Goal: Information Seeking & Learning: Learn about a topic

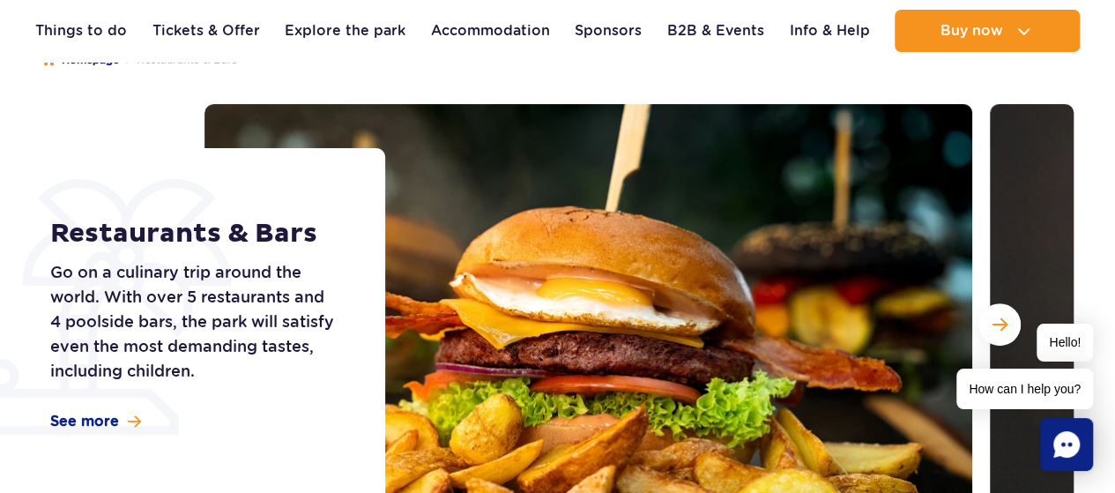
scroll to position [234, 0]
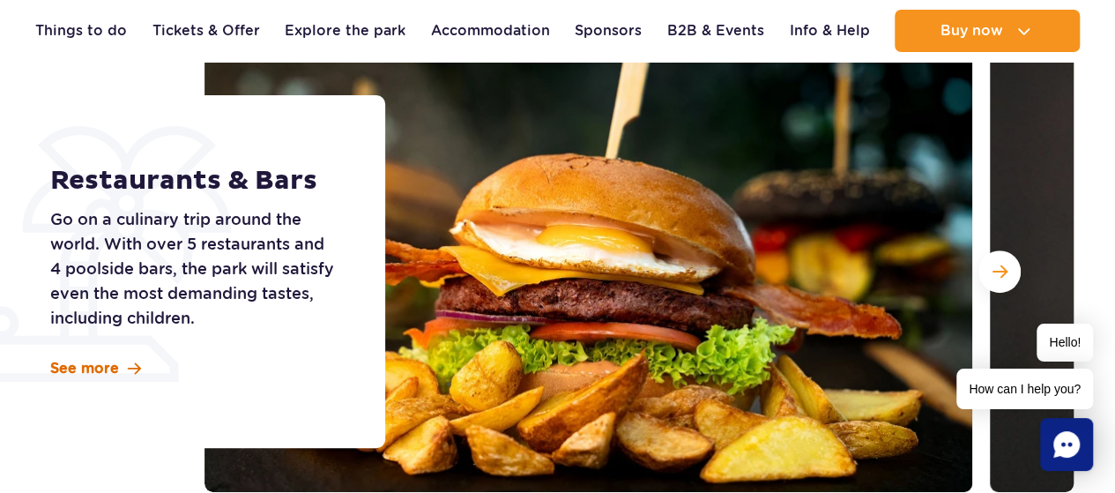
click at [76, 363] on span "See more" at bounding box center [84, 368] width 69 height 19
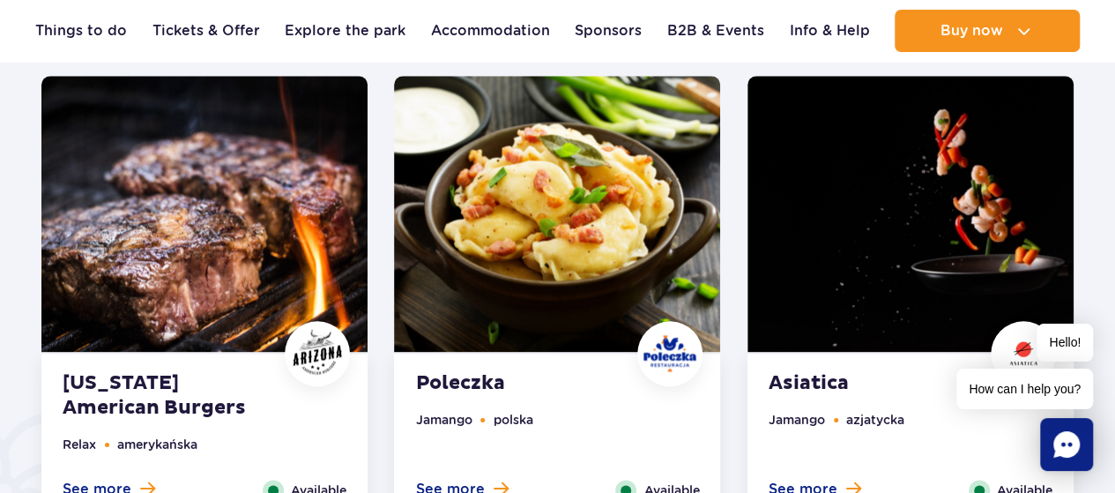
scroll to position [911, 0]
click at [215, 204] on img at bounding box center [204, 214] width 326 height 276
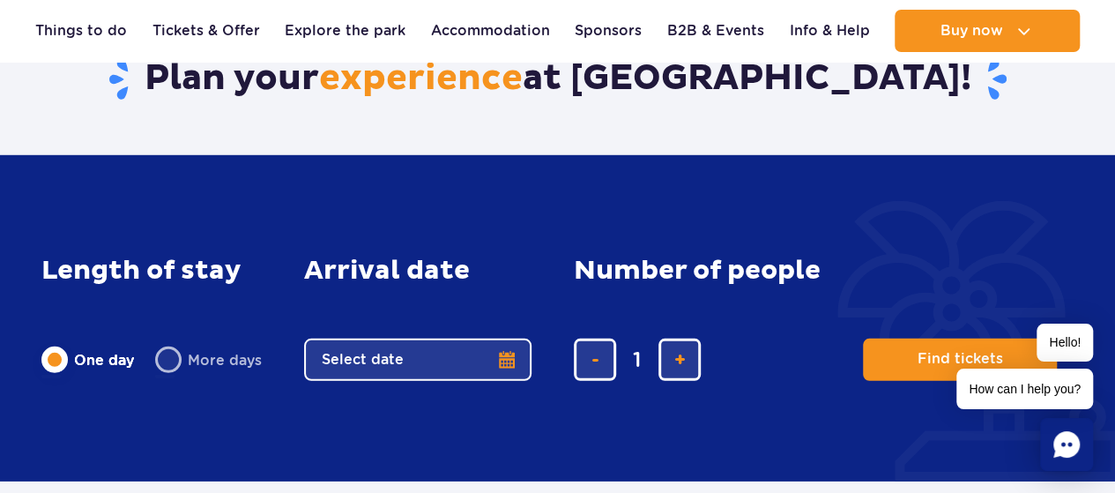
scroll to position [1757, 0]
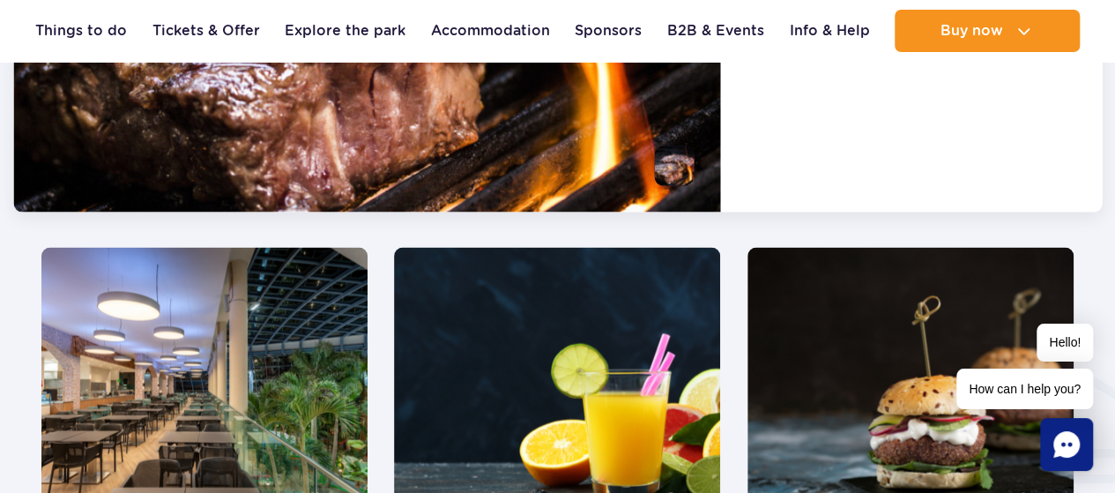
click at [879, 345] on img at bounding box center [910, 386] width 326 height 276
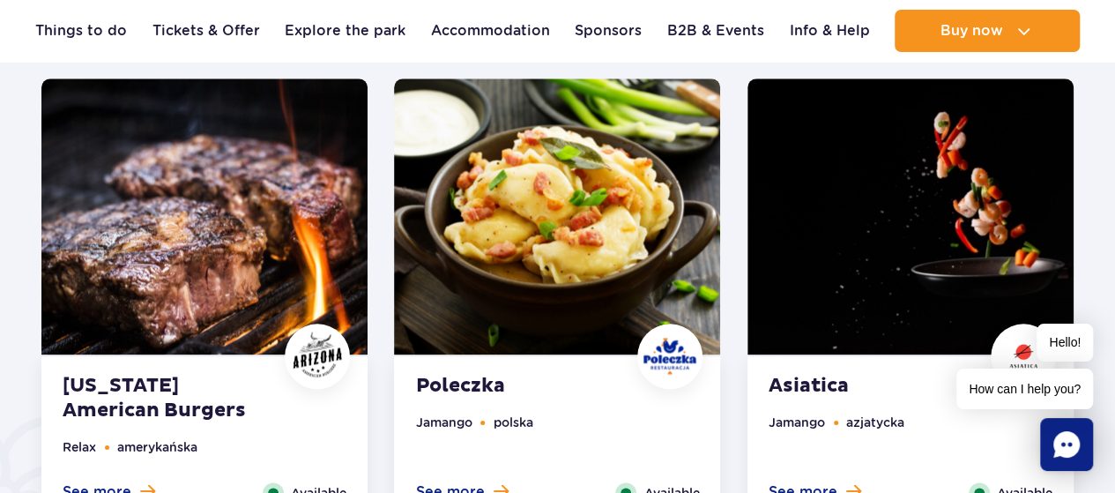
scroll to position [908, 0]
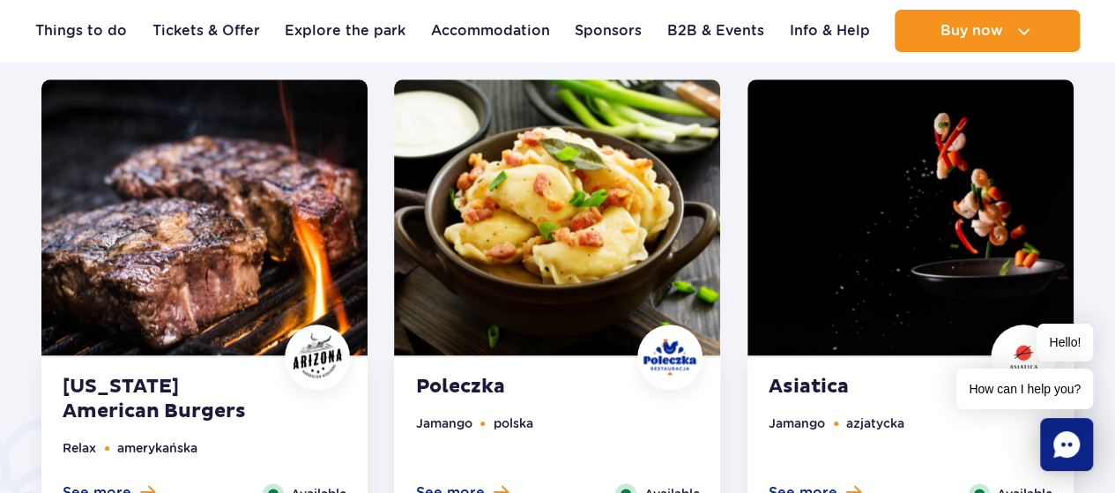
click at [855, 225] on img at bounding box center [910, 217] width 326 height 276
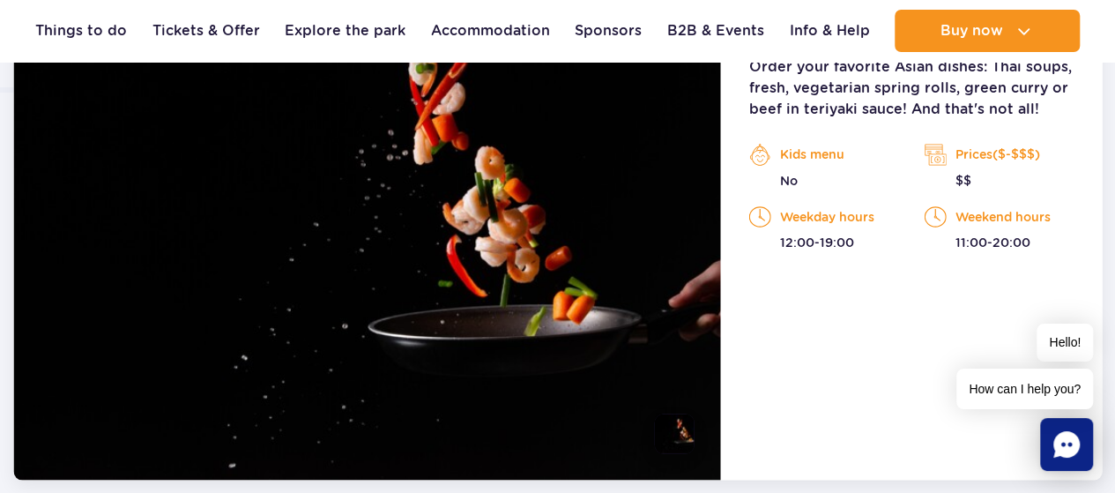
scroll to position [1505, 0]
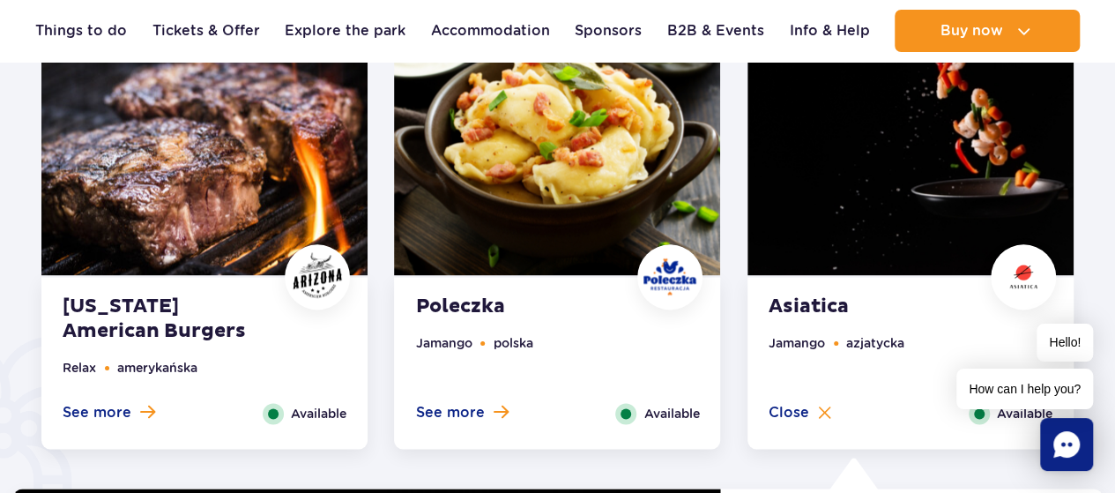
click at [192, 161] on img at bounding box center [204, 137] width 326 height 276
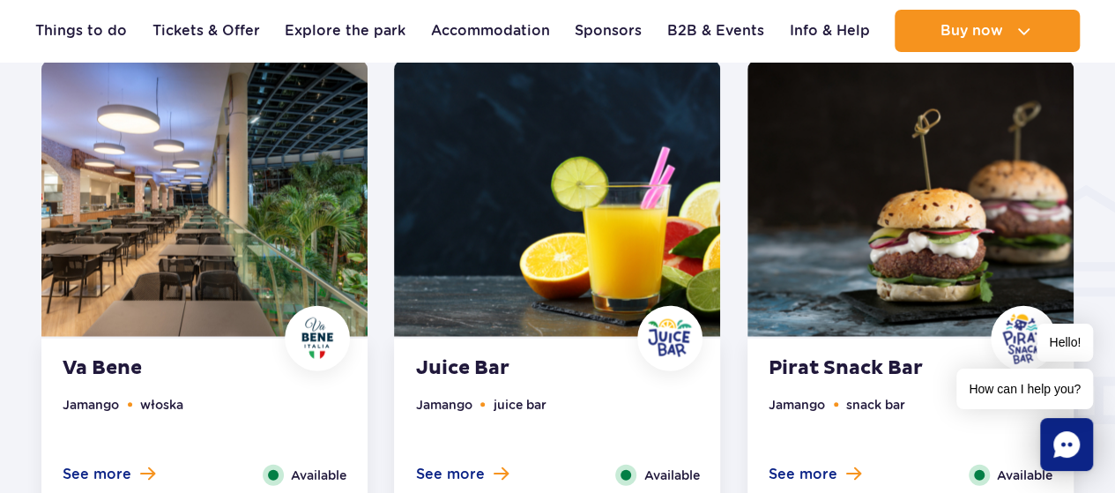
scroll to position [1946, 0]
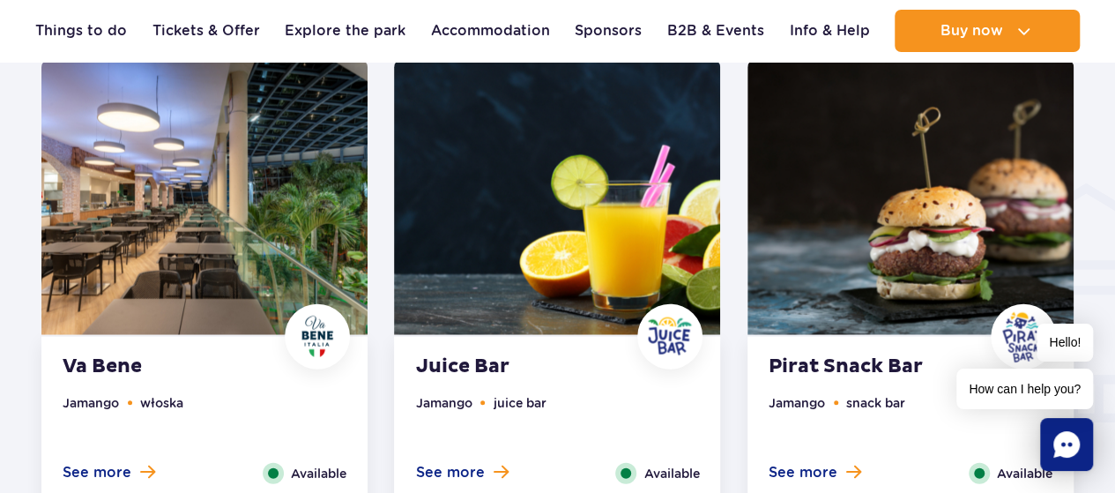
click at [915, 244] on img at bounding box center [910, 197] width 326 height 276
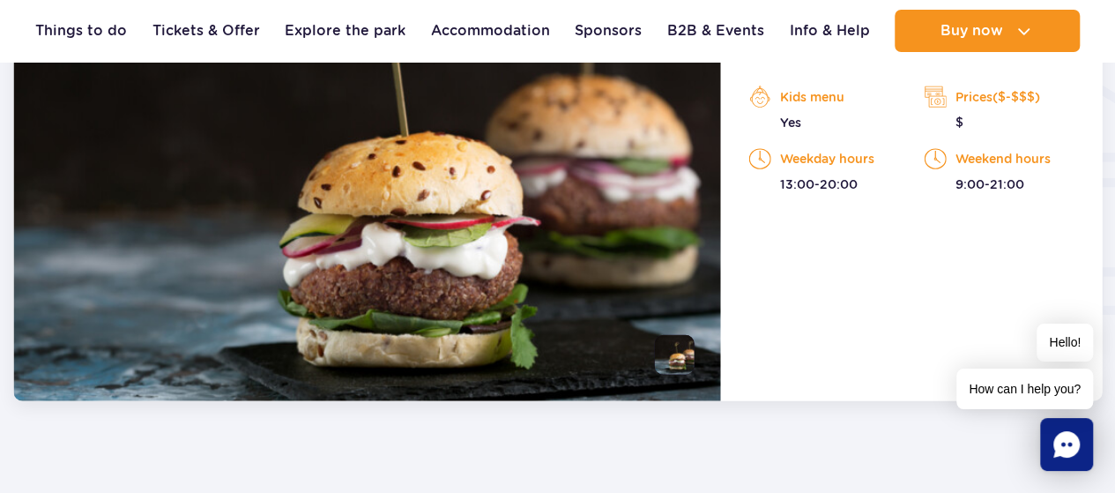
scroll to position [2059, 0]
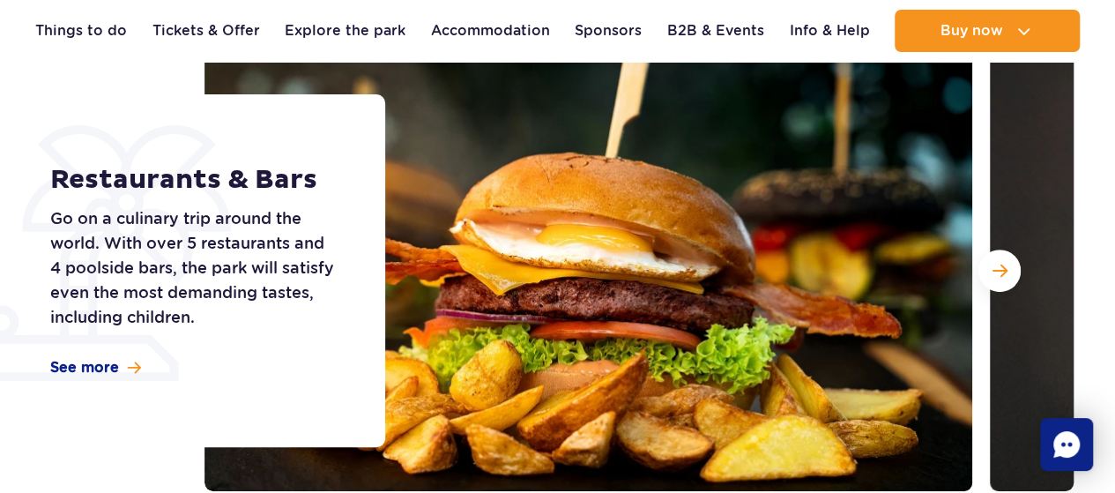
scroll to position [234, 0]
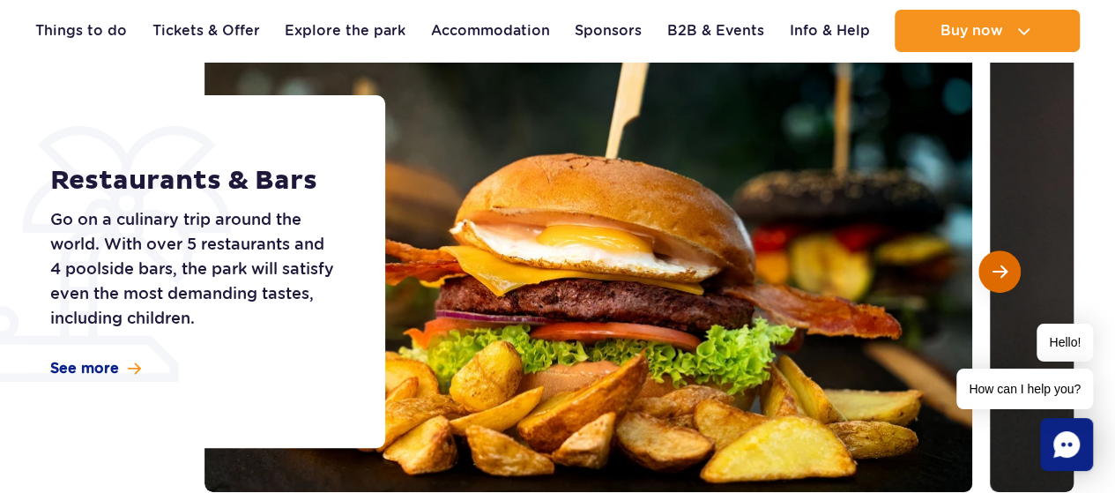
click at [1005, 278] on span "Next slide" at bounding box center [999, 271] width 15 height 16
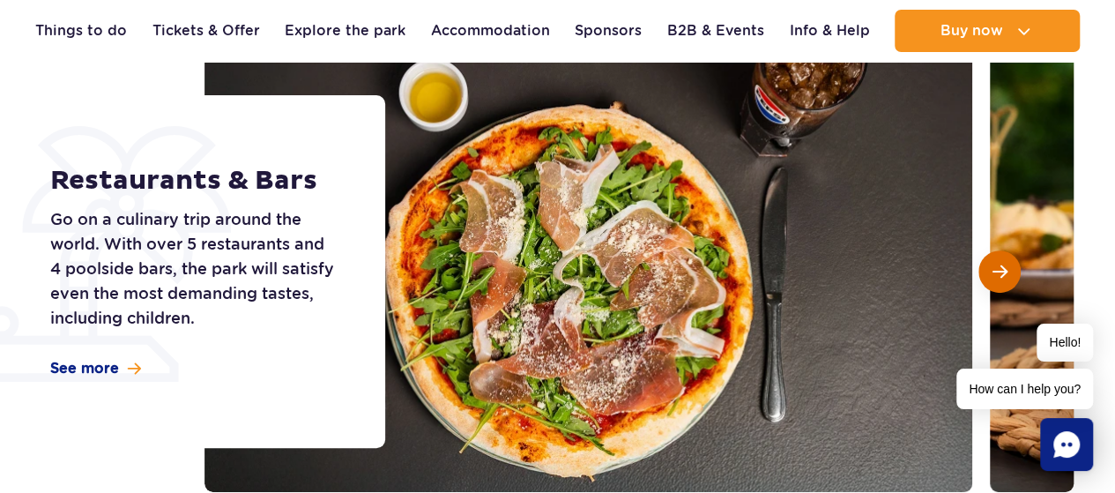
click at [992, 263] on span "Next slide" at bounding box center [999, 271] width 15 height 16
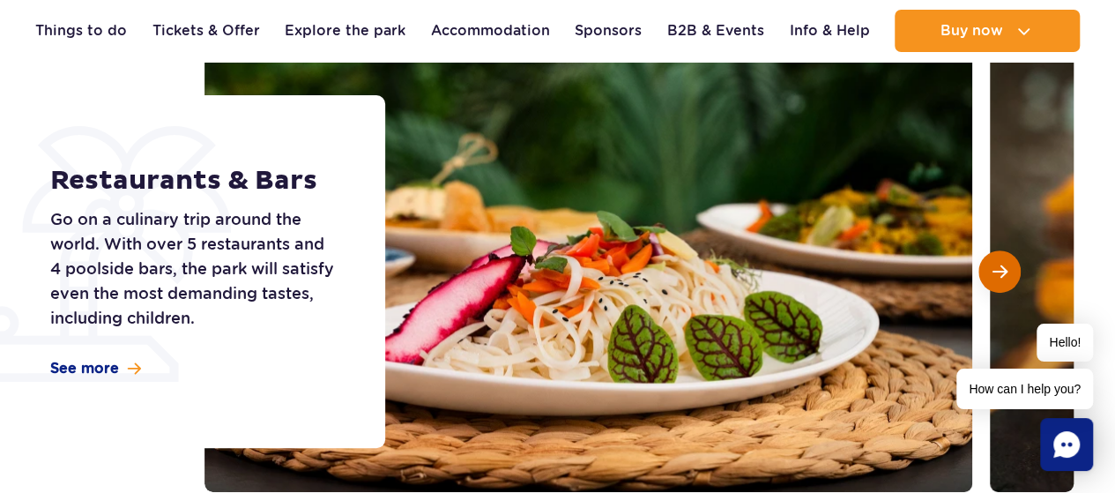
click at [987, 257] on button "Next slide" at bounding box center [999, 271] width 42 height 42
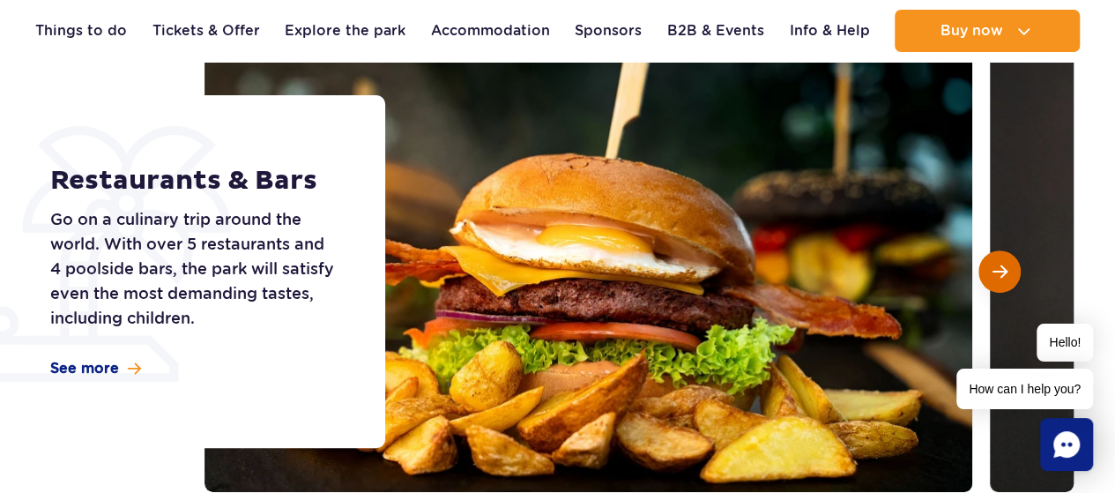
click at [987, 257] on button "Next slide" at bounding box center [999, 271] width 42 height 42
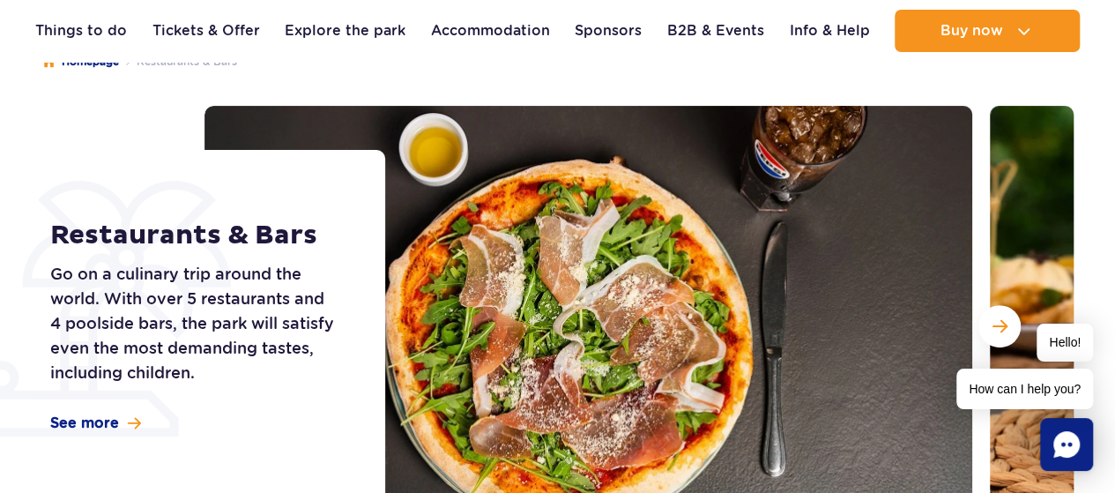
scroll to position [88, 0]
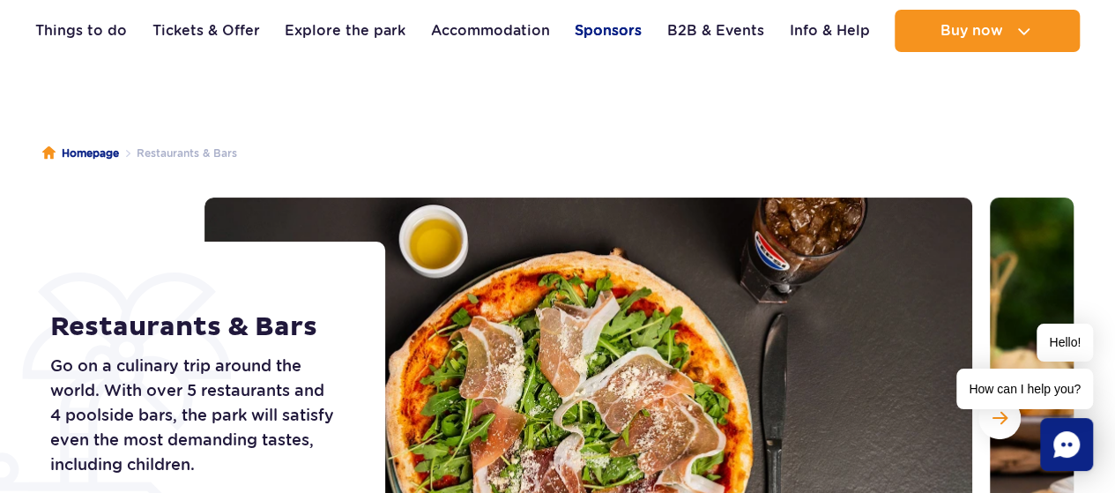
click at [612, 26] on link "Sponsors" at bounding box center [608, 31] width 67 height 42
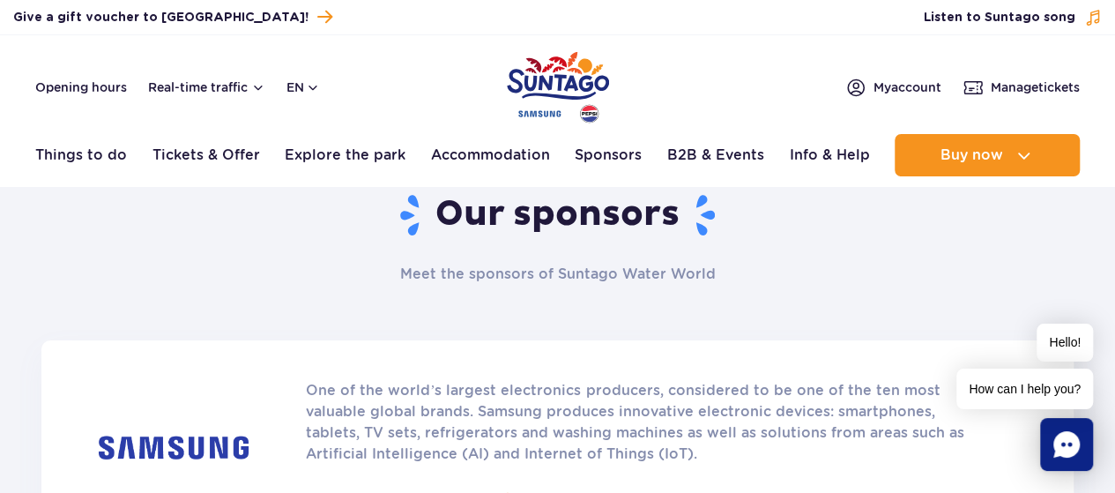
scroll to position [141, 0]
